Goal: Find specific page/section

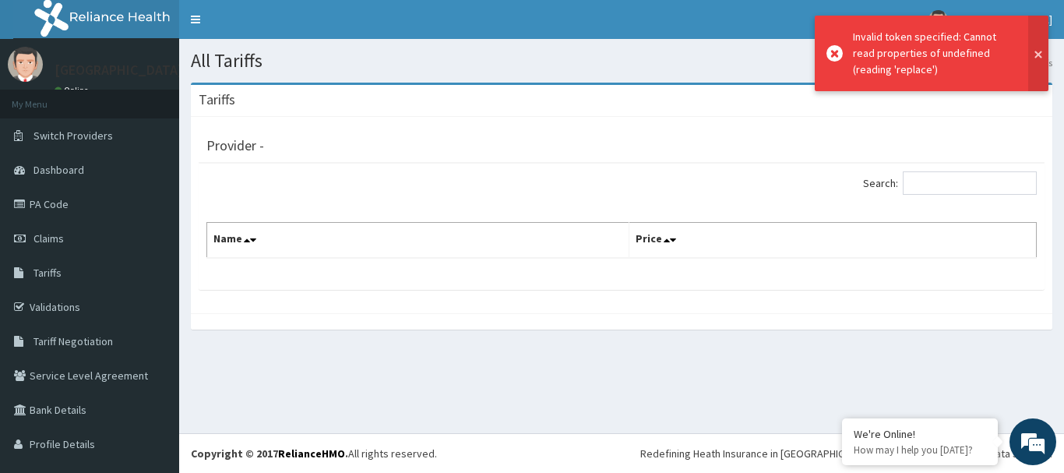
click at [1035, 44] on button at bounding box center [1038, 54] width 20 height 76
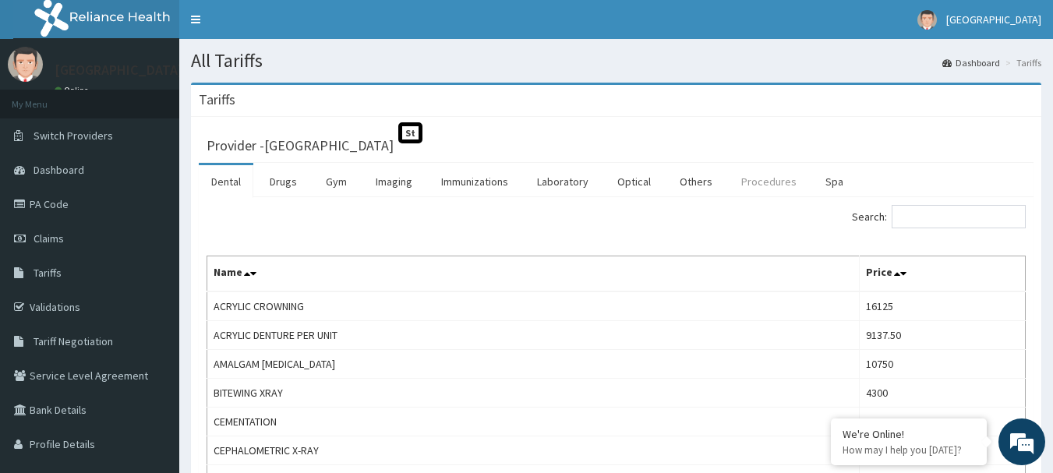
click at [774, 182] on link "Procedures" at bounding box center [768, 181] width 80 height 33
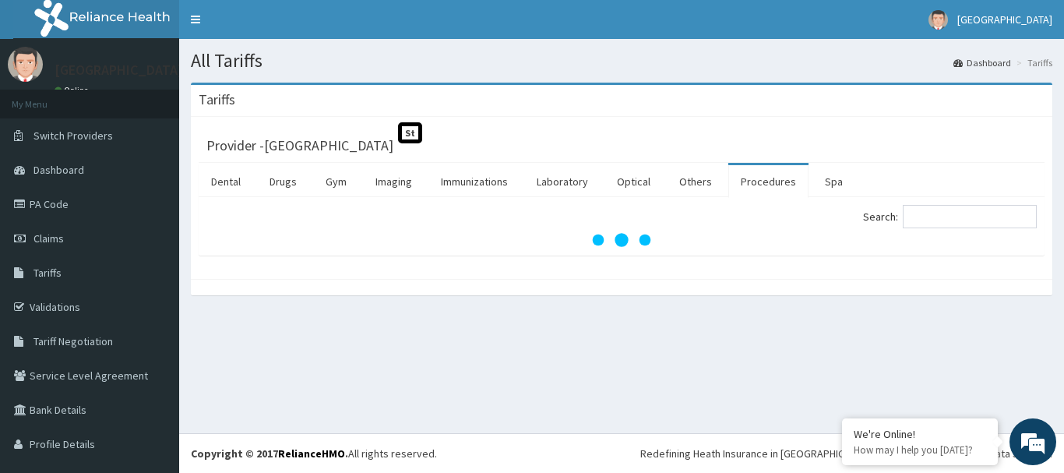
click at [914, 213] on input "Search:" at bounding box center [970, 216] width 134 height 23
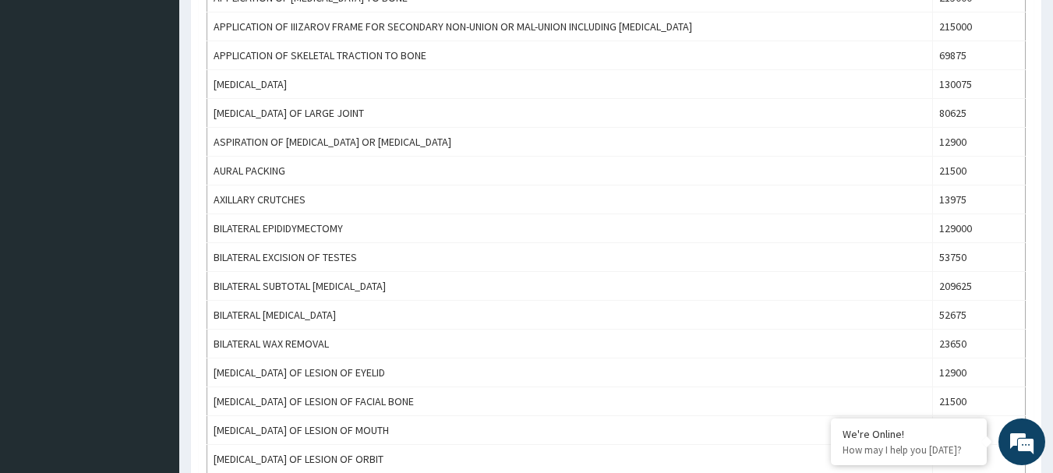
scroll to position [159, 0]
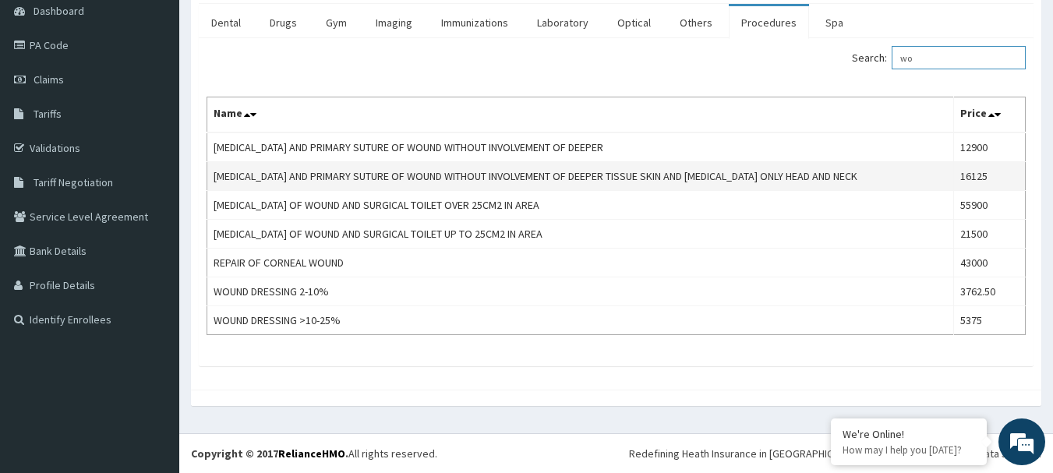
type input "w"
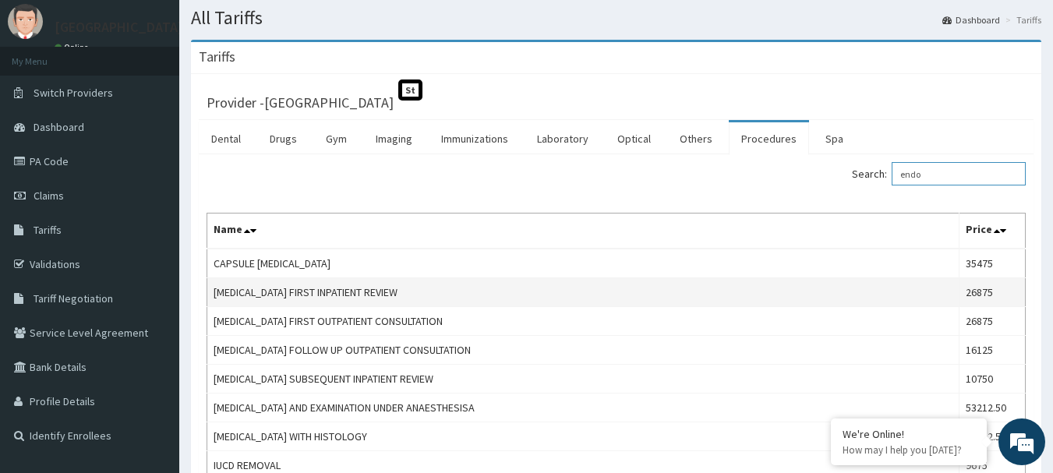
scroll to position [156, 0]
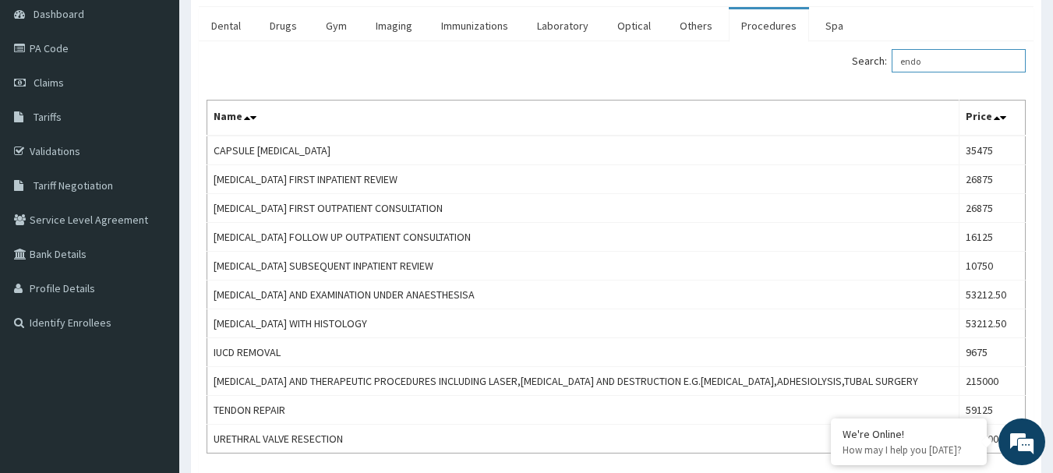
type input "endo"
